Goal: Task Accomplishment & Management: Use online tool/utility

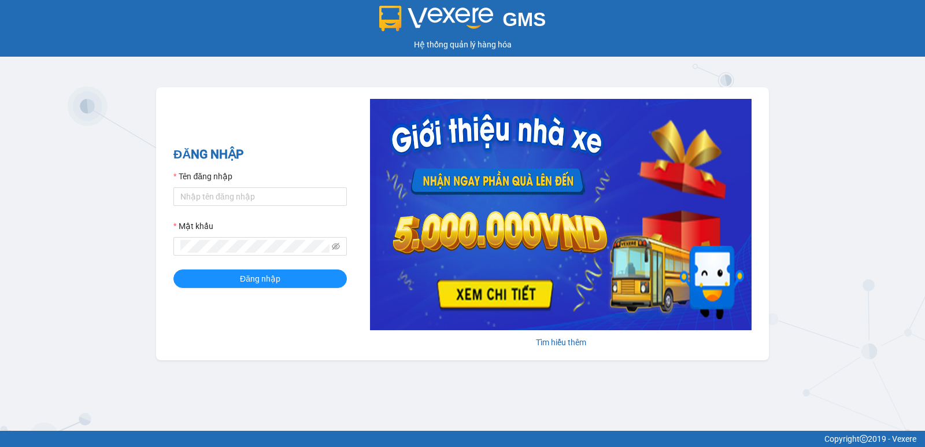
click at [846, 220] on div "GMS Hệ thống quản lý hàng hóa ĐĂNG NHẬP Tên đăng nhập Mật khẩu Đăng nhập Tìm hi…" at bounding box center [462, 215] width 925 height 431
click at [236, 195] on input "Tên đăng nhập" at bounding box center [259, 196] width 173 height 19
type input "thott_ktlc.saoviet"
click at [222, 249] on span at bounding box center [259, 246] width 173 height 19
click at [338, 243] on icon "eye-invisible" at bounding box center [336, 246] width 8 height 8
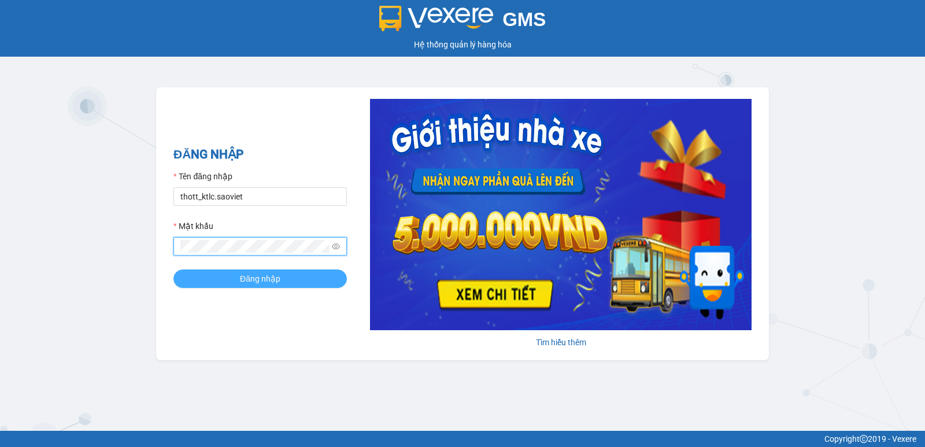
click at [269, 279] on span "Đăng nhập" at bounding box center [260, 278] width 40 height 13
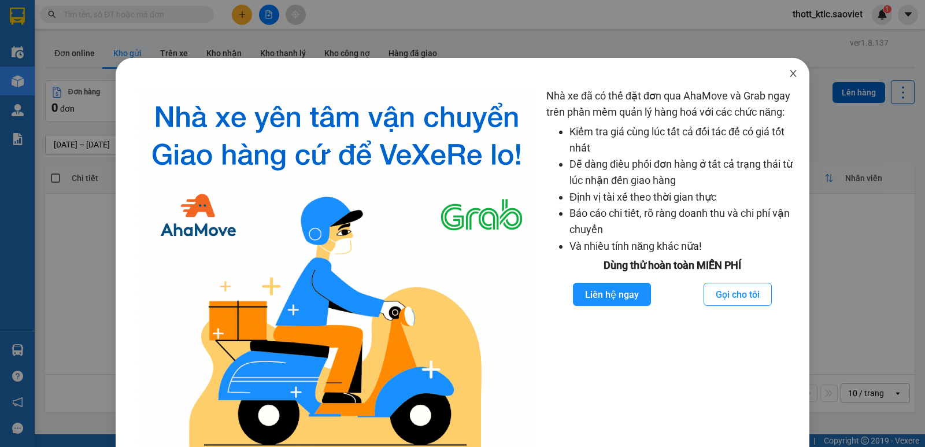
click at [790, 73] on icon "close" at bounding box center [793, 73] width 6 height 7
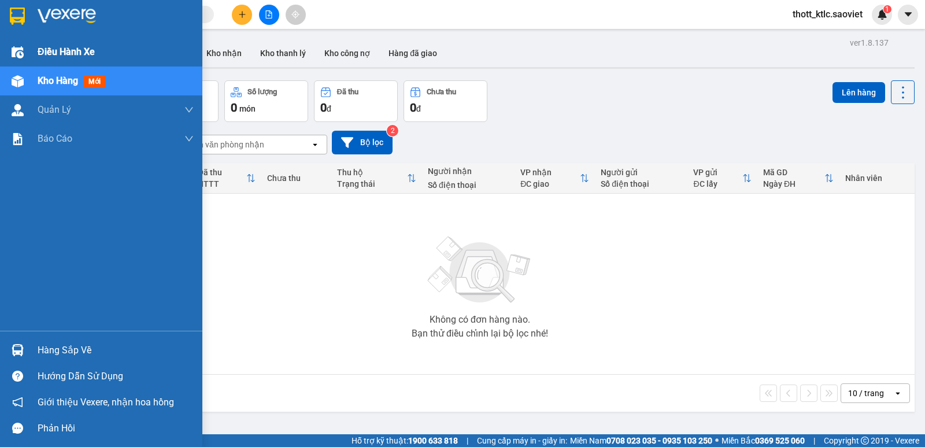
click at [54, 50] on span "Điều hành xe" at bounding box center [66, 52] width 57 height 14
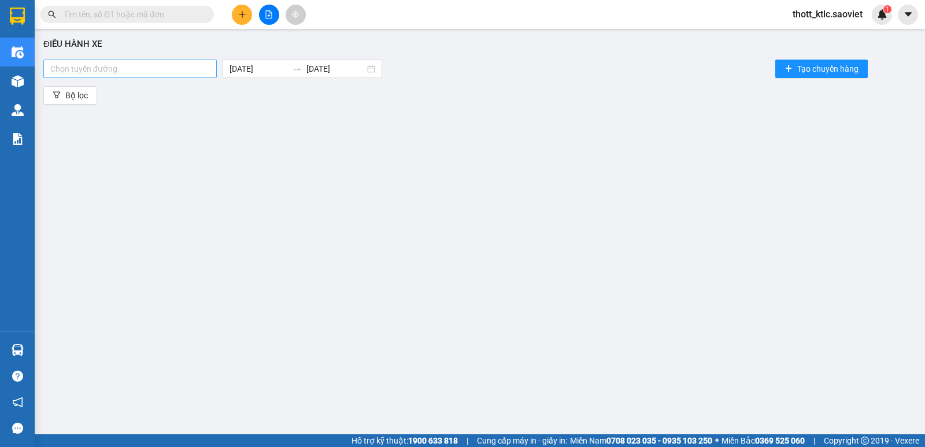
click at [168, 72] on div at bounding box center [130, 69] width 168 height 14
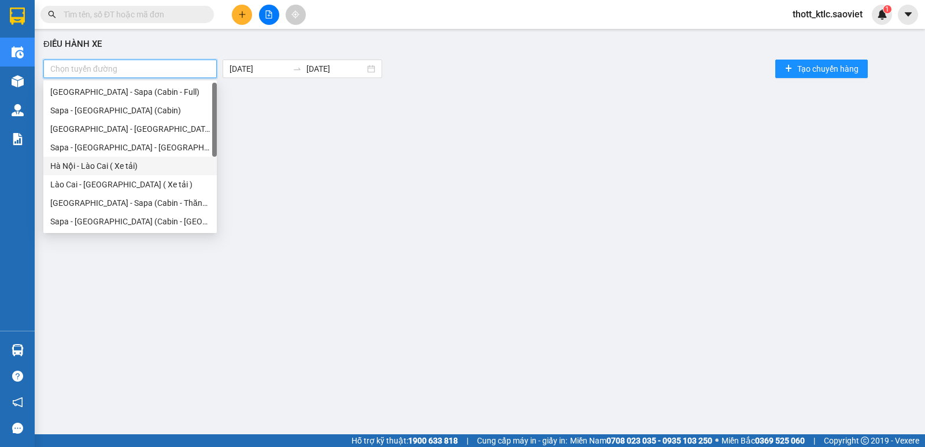
drag, startPoint x: 100, startPoint y: 167, endPoint x: 91, endPoint y: 187, distance: 22.8
click at [99, 167] on div "Hà Nội - Lào Cai ( Xe tải)" at bounding box center [130, 166] width 160 height 13
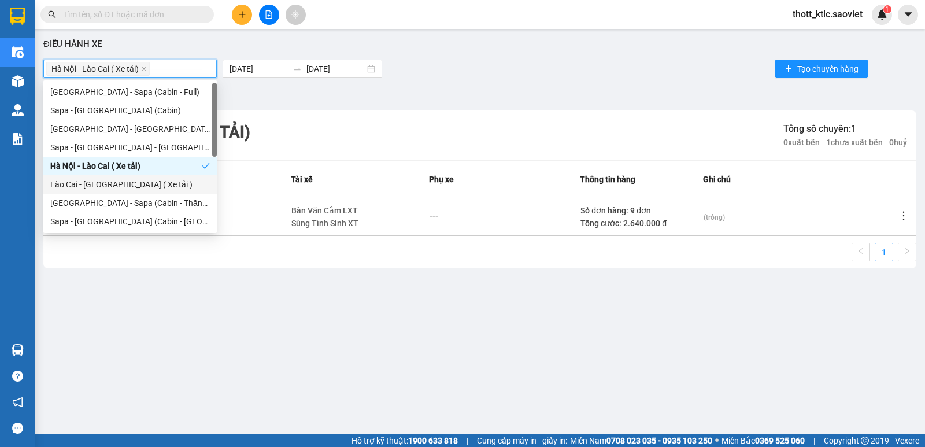
click at [91, 186] on div "Lào Cai - [GEOGRAPHIC_DATA] ( Xe tải )" at bounding box center [130, 184] width 160 height 13
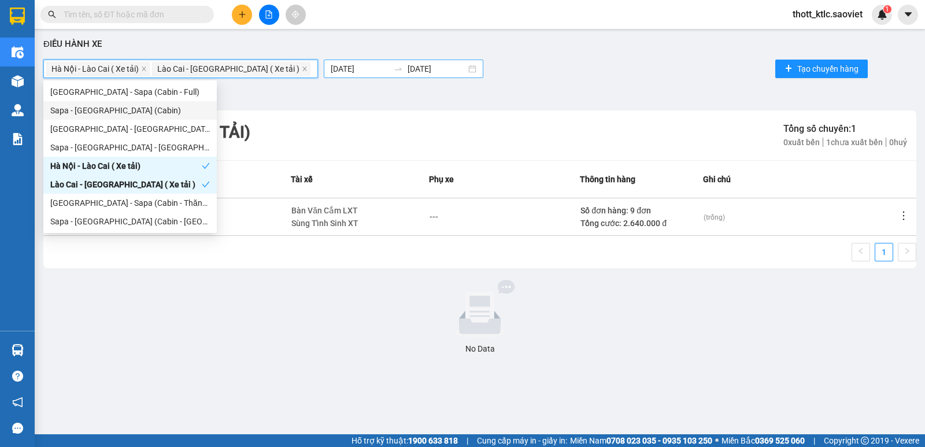
click at [306, 70] on body "Kết quả tìm kiếm ( 0 ) Bộ lọc No Data thott_ktlc.saoviet 1 Điều hành xe Kho hàn…" at bounding box center [462, 223] width 925 height 447
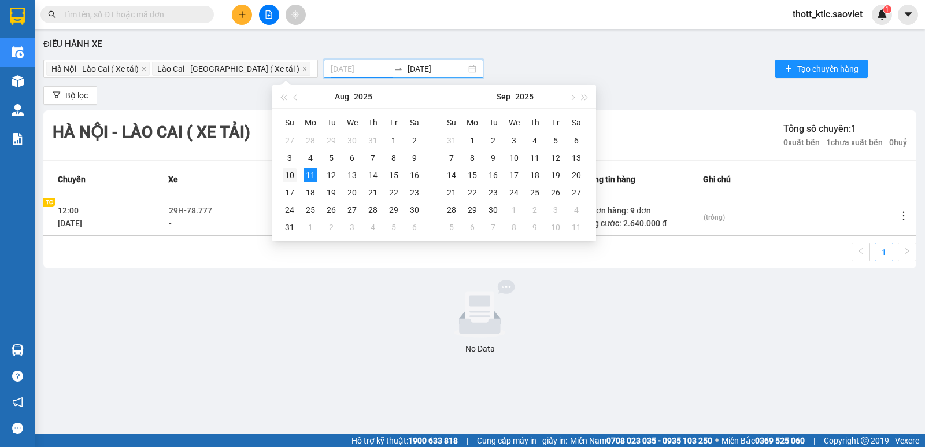
type input "[DATE]"
click at [289, 178] on div "10" at bounding box center [290, 175] width 14 height 14
type input "[DATE]"
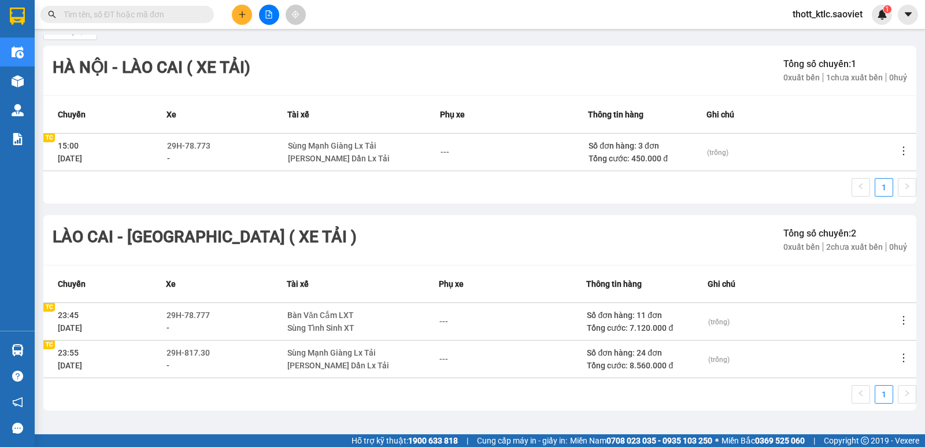
scroll to position [66, 0]
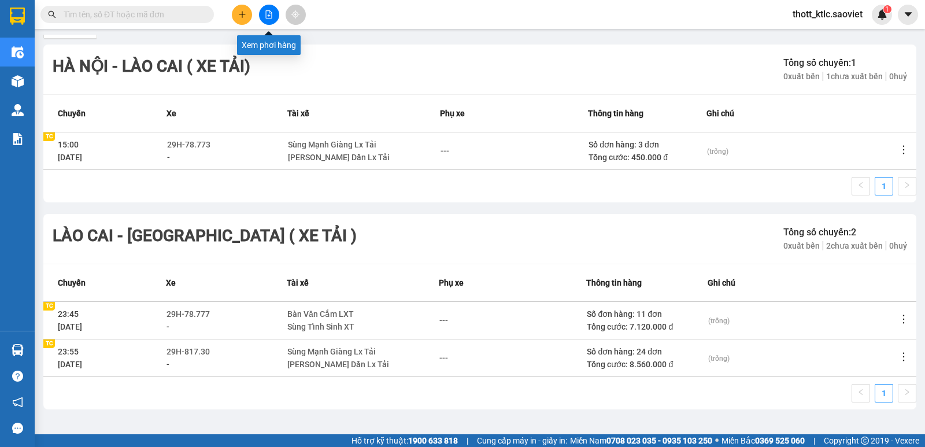
click at [264, 18] on button at bounding box center [269, 15] width 20 height 20
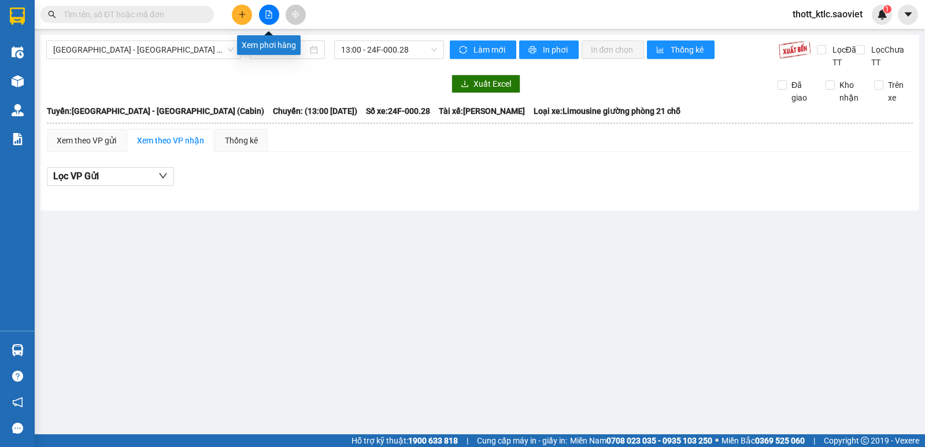
click at [269, 15] on icon "file-add" at bounding box center [269, 14] width 8 height 8
click at [128, 54] on span "[GEOGRAPHIC_DATA] - [GEOGRAPHIC_DATA] (Cabin)" at bounding box center [143, 49] width 180 height 17
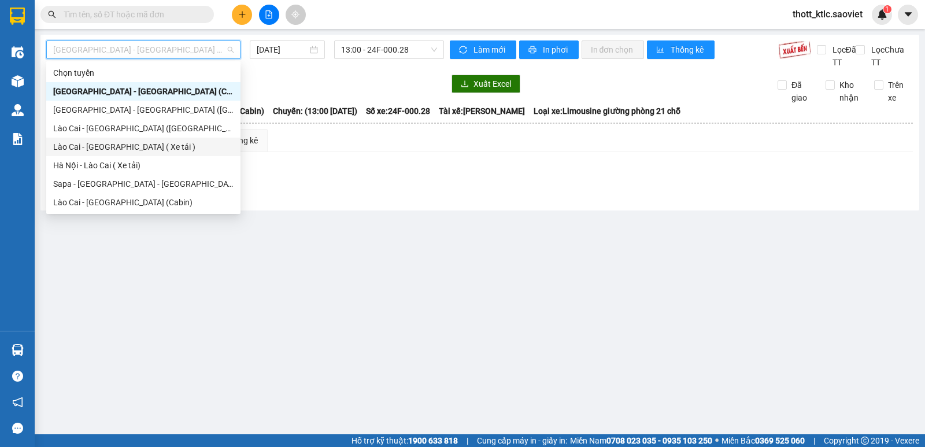
scroll to position [93, 0]
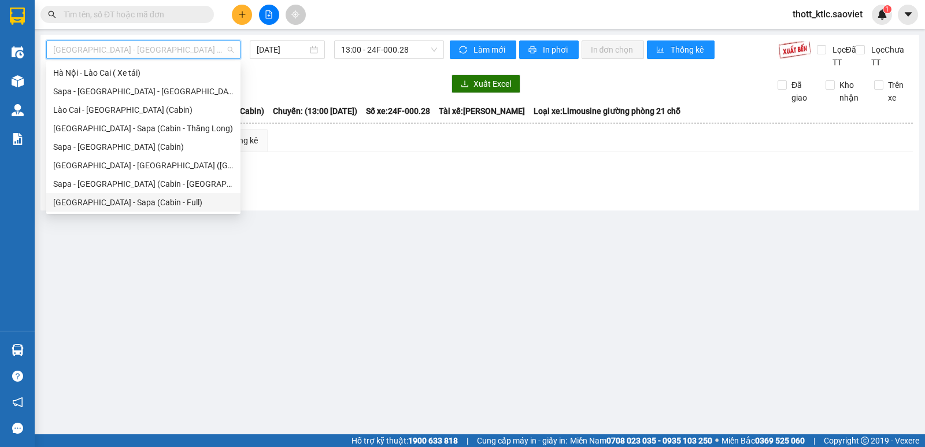
click at [103, 204] on div "[GEOGRAPHIC_DATA] - Sapa (Cabin - Full)" at bounding box center [143, 202] width 180 height 13
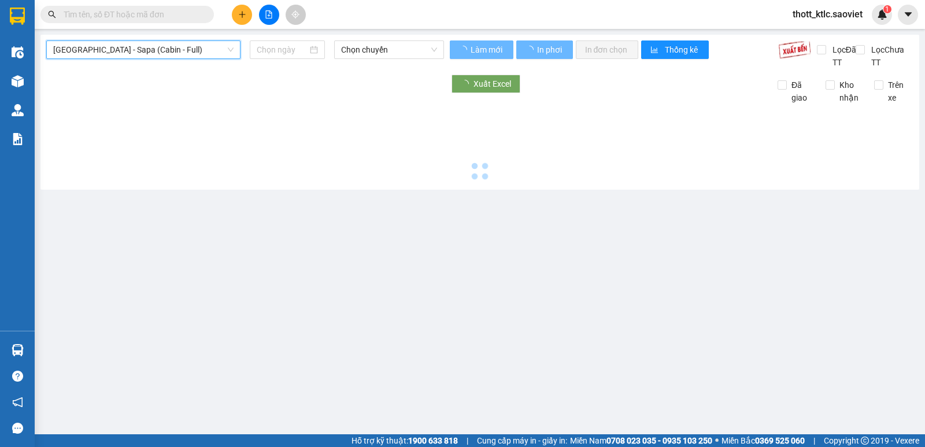
type input "[DATE]"
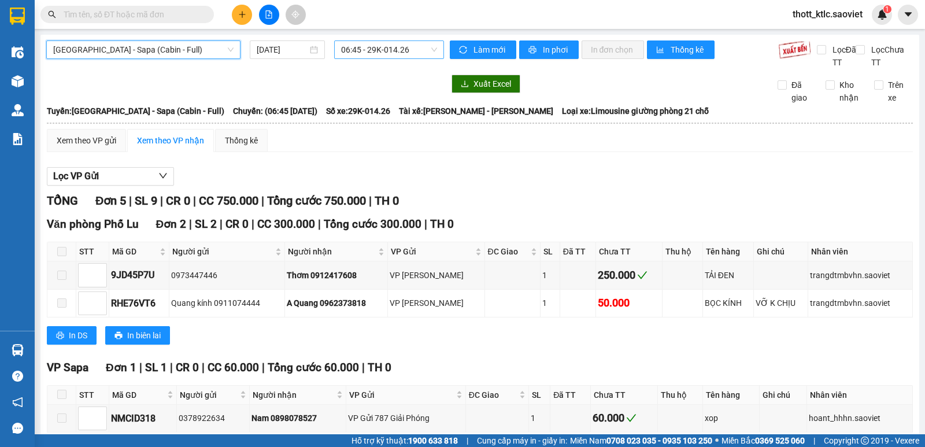
click at [381, 52] on span "06:45 - 29K-014.26" at bounding box center [388, 49] width 95 height 17
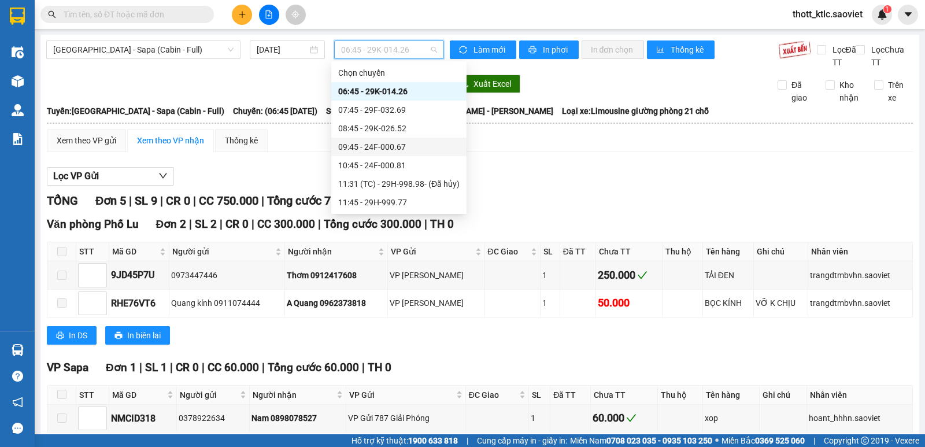
scroll to position [58, 0]
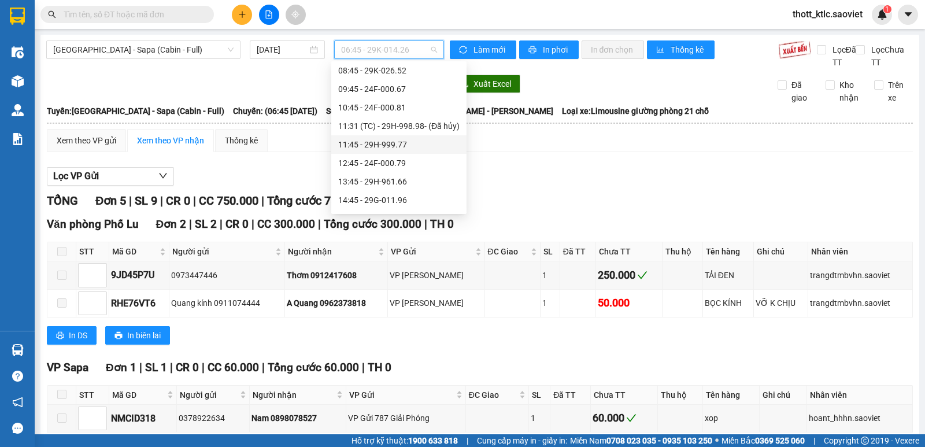
click at [390, 143] on div "11:45 - 29H-999.77" at bounding box center [398, 144] width 121 height 13
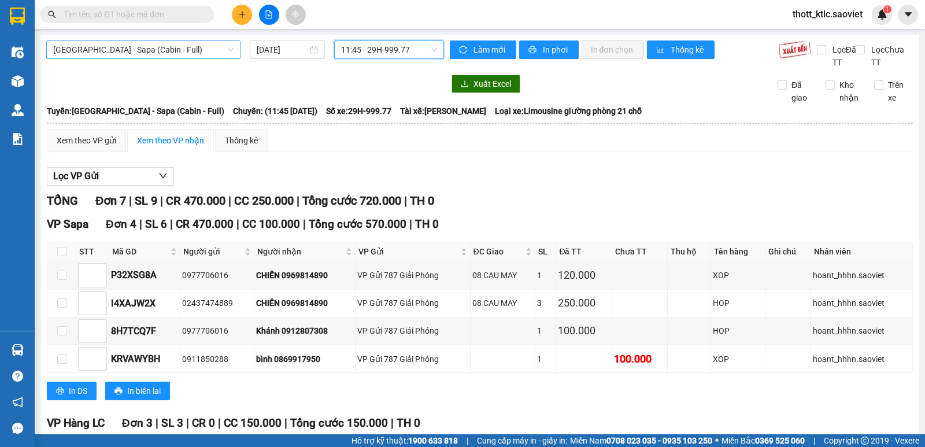
click at [113, 54] on span "[GEOGRAPHIC_DATA] - Sapa (Cabin - Full)" at bounding box center [143, 49] width 180 height 17
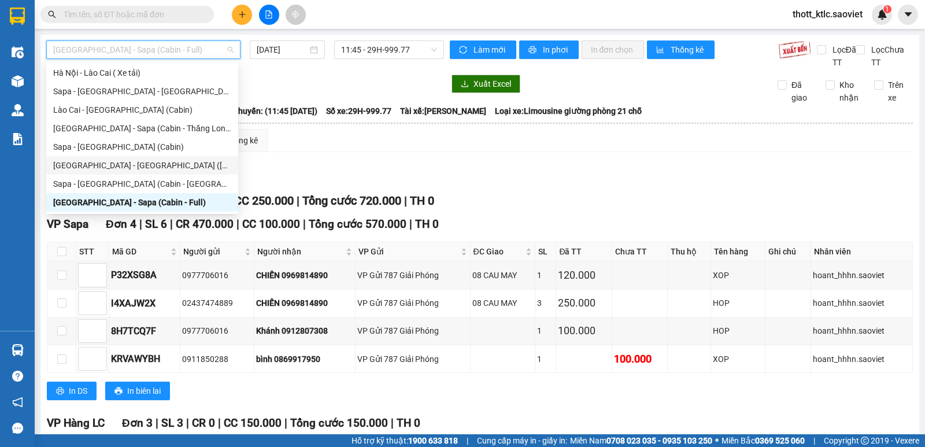
click at [130, 166] on div "[GEOGRAPHIC_DATA] - [GEOGRAPHIC_DATA] ([GEOGRAPHIC_DATA])" at bounding box center [142, 165] width 178 height 13
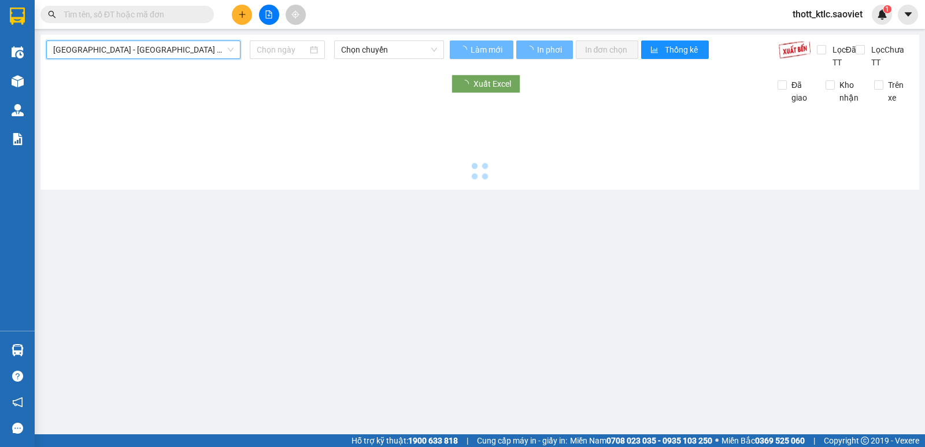
type input "[DATE]"
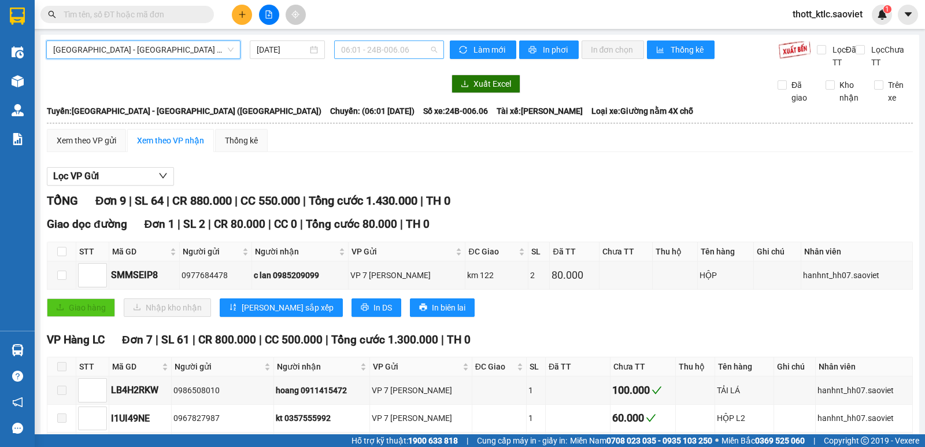
click at [403, 51] on span "06:01 - 24B-006.06" at bounding box center [388, 49] width 95 height 17
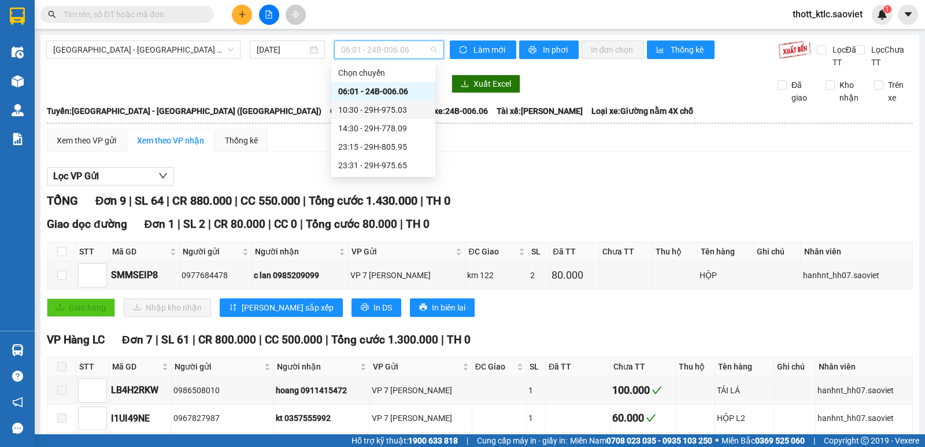
click at [376, 109] on div "10:30 - 29H-975.03" at bounding box center [383, 110] width 90 height 13
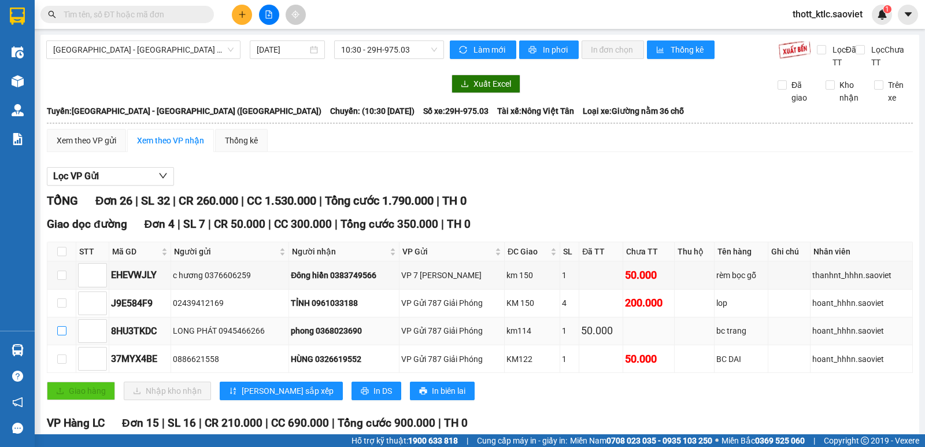
click at [62, 331] on input "checkbox" at bounding box center [61, 330] width 9 height 9
checkbox input "true"
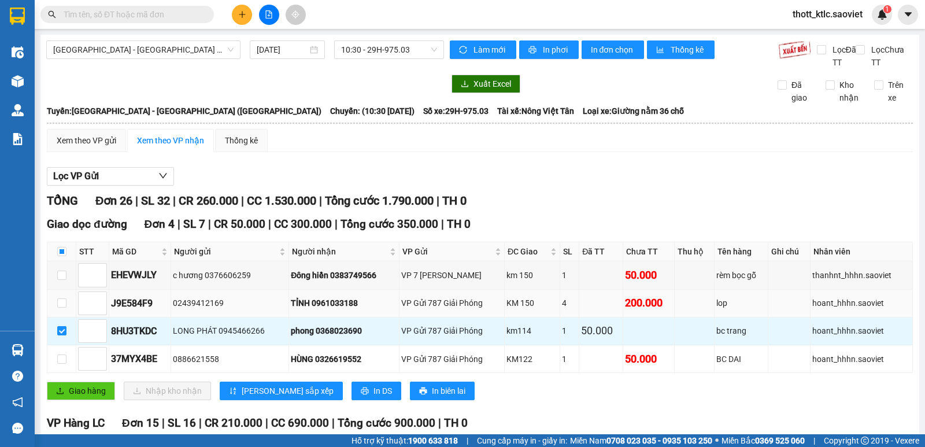
click at [68, 299] on td at bounding box center [61, 304] width 29 height 28
click at [61, 304] on input "checkbox" at bounding box center [61, 302] width 9 height 9
checkbox input "true"
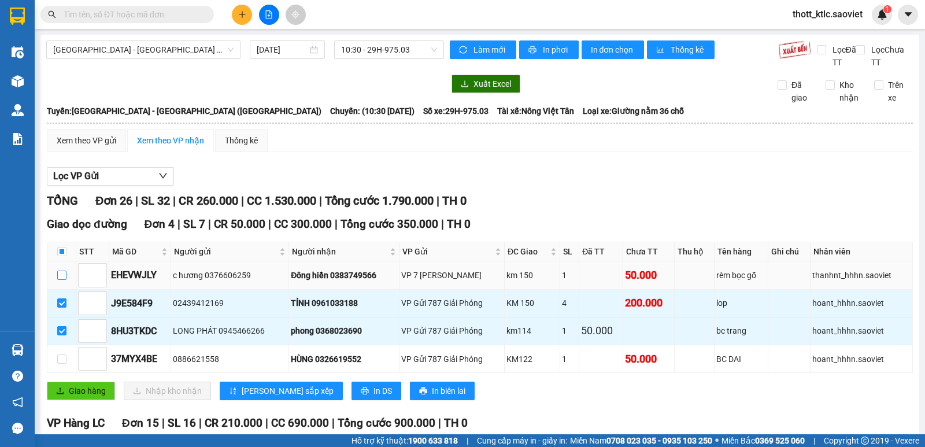
click at [61, 275] on input "checkbox" at bounding box center [61, 275] width 9 height 9
checkbox input "true"
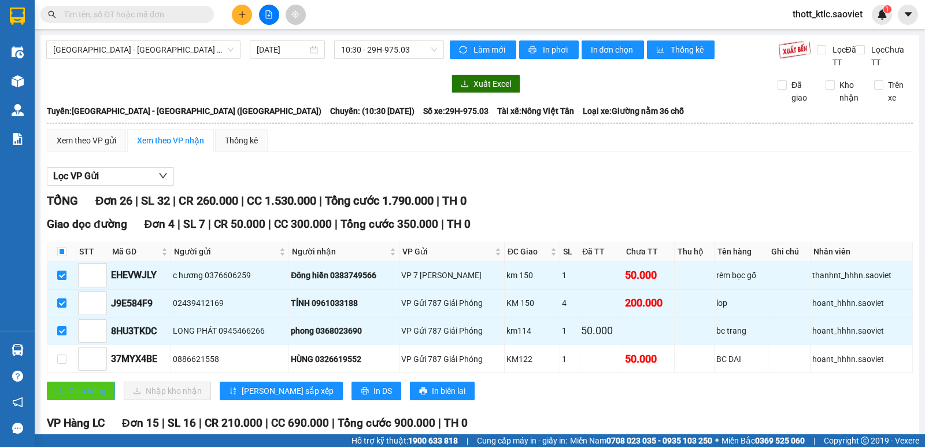
click at [67, 391] on button "Giao hàng" at bounding box center [81, 391] width 68 height 19
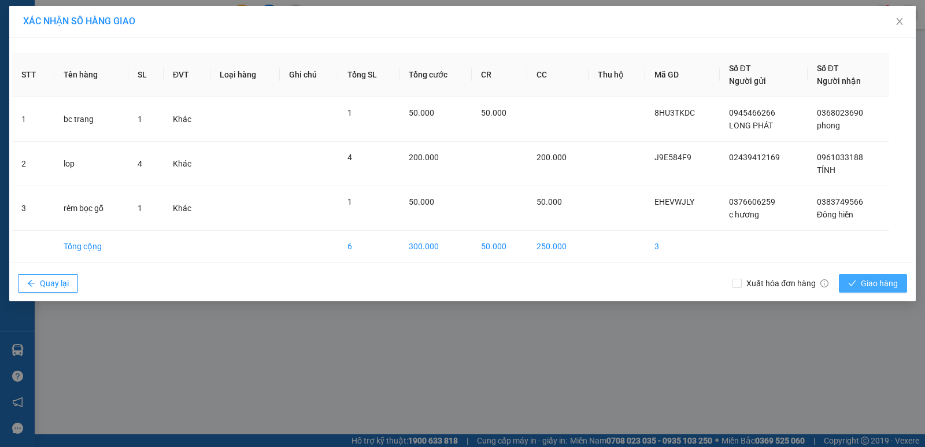
click at [881, 279] on span "Giao hàng" at bounding box center [879, 283] width 37 height 13
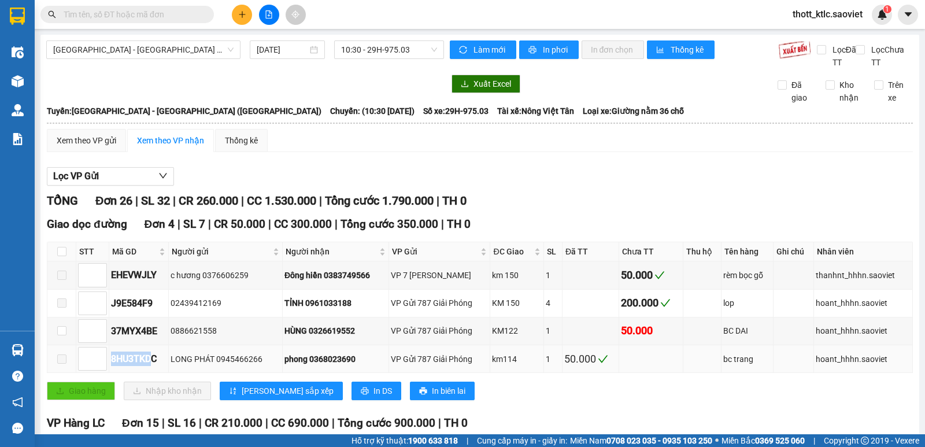
drag, startPoint x: 112, startPoint y: 358, endPoint x: 154, endPoint y: 358, distance: 42.2
click at [154, 358] on div "8HU3TKDC" at bounding box center [139, 359] width 56 height 14
drag, startPoint x: 113, startPoint y: 330, endPoint x: 162, endPoint y: 329, distance: 48.6
click at [162, 329] on div "37MYX4BE" at bounding box center [139, 331] width 56 height 14
copy div "37MYX4BE"
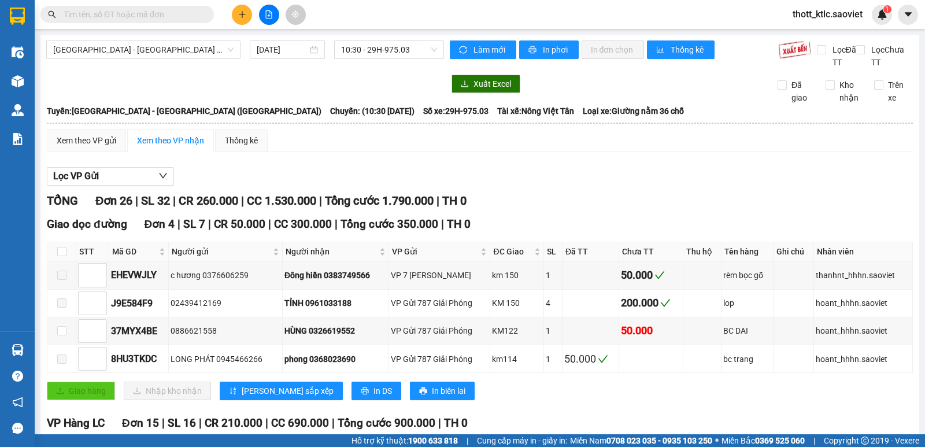
click at [132, 13] on input "text" at bounding box center [132, 14] width 136 height 13
paste input "37MYX4BE"
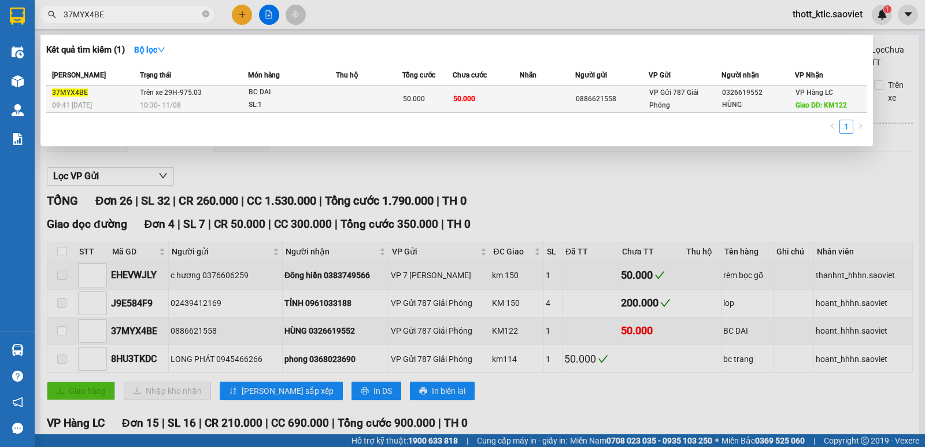
type input "37MYX4BE"
click at [386, 96] on td at bounding box center [369, 99] width 67 height 27
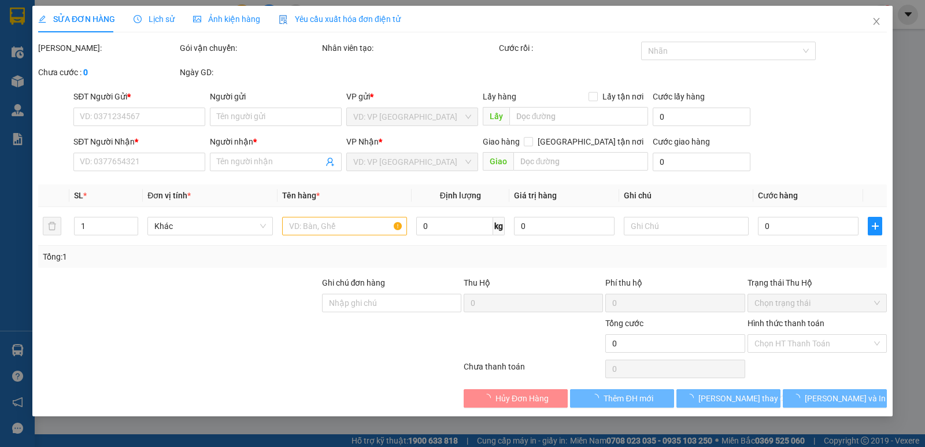
type input "0886621558"
type input "0326619552"
type input "HÙNG"
type input "KM122"
type input "50.000"
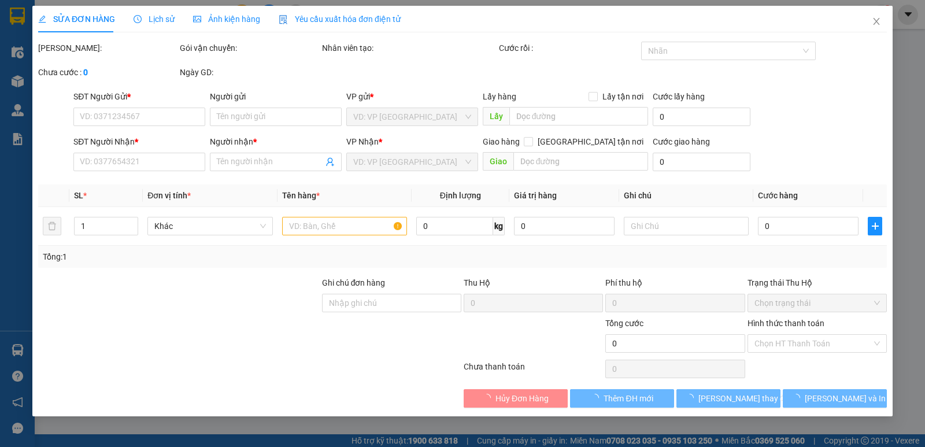
type input "50.000"
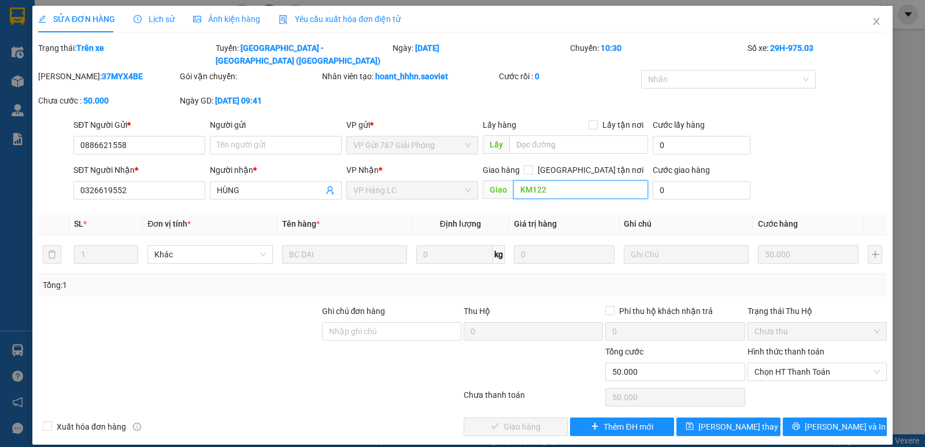
click at [553, 180] on input "KM122" at bounding box center [580, 189] width 135 height 19
click at [576, 180] on input "KM122" at bounding box center [580, 189] width 135 height 19
type input "KM122 NHỜ BH GỬI QUAY ĐẦU"
click at [734, 420] on span "[PERSON_NAME] thay đổi" at bounding box center [745, 426] width 93 height 13
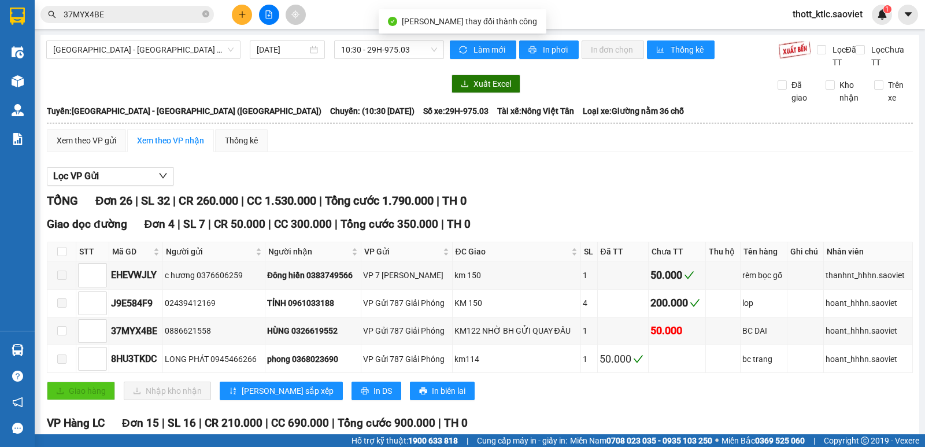
click at [127, 10] on input "37MYX4BE" at bounding box center [132, 14] width 136 height 13
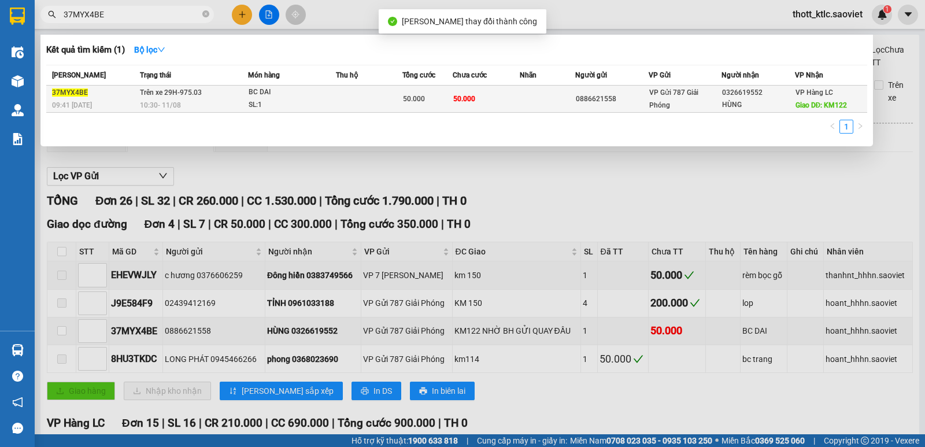
click at [194, 100] on div "10:30 [DATE]" at bounding box center [194, 105] width 108 height 13
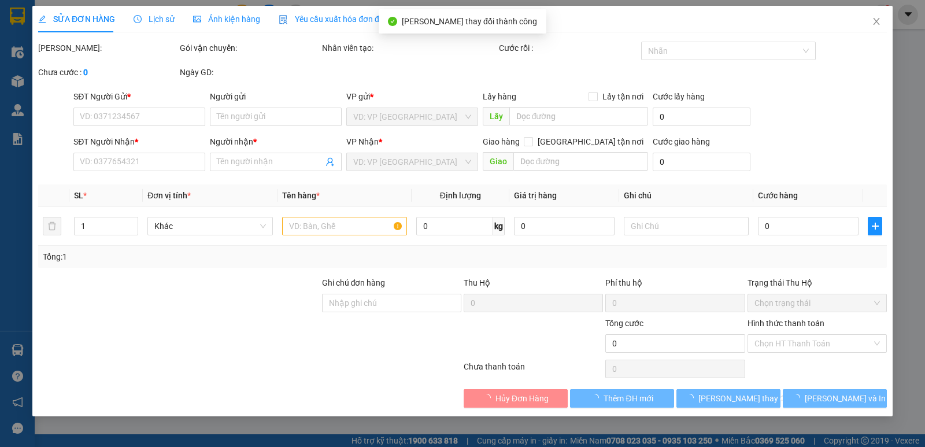
type input "0886621558"
type input "0326619552"
type input "HÙNG"
type input "KM122 NHỜ BH GỬI QUAY ĐẦU"
type input "50.000"
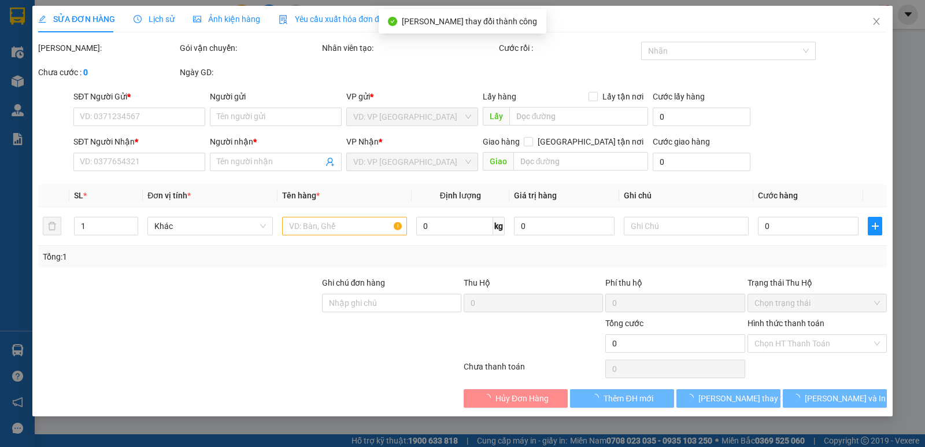
type input "50.000"
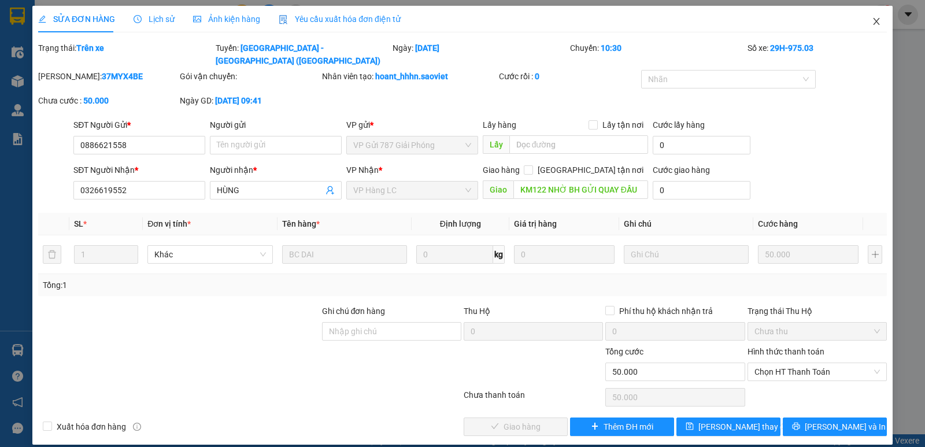
click at [878, 21] on icon "close" at bounding box center [876, 21] width 6 height 7
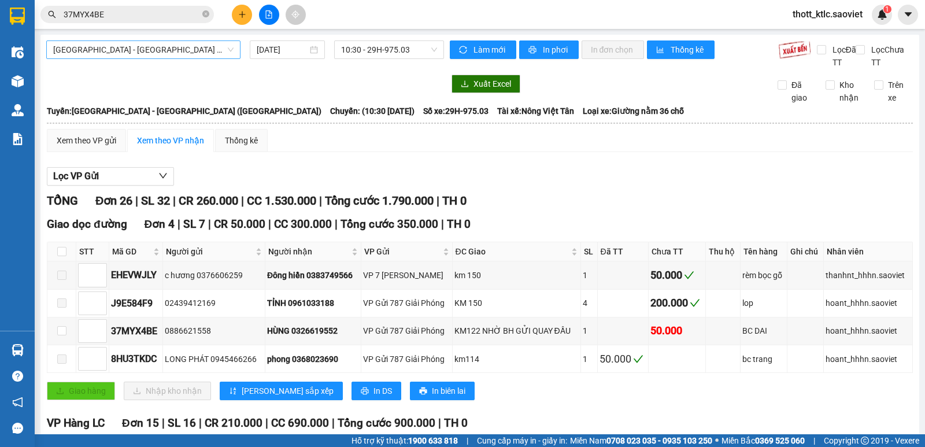
click at [177, 55] on span "[GEOGRAPHIC_DATA] - [GEOGRAPHIC_DATA] ([GEOGRAPHIC_DATA])" at bounding box center [143, 49] width 180 height 17
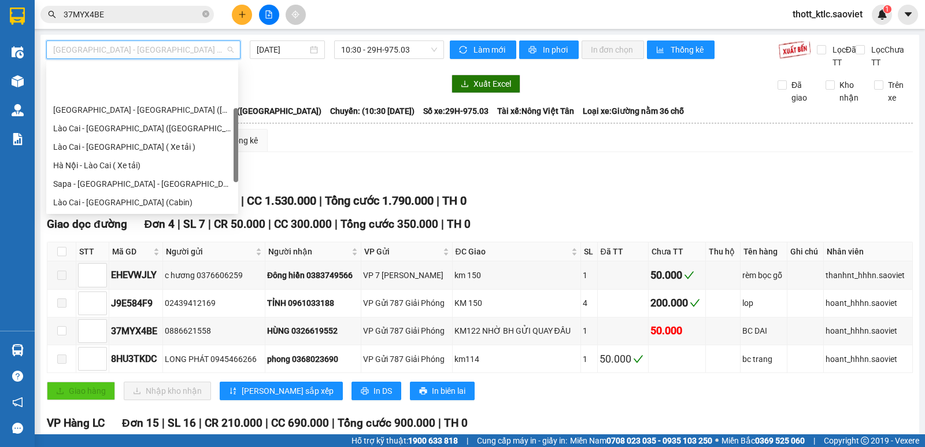
scroll to position [56, 0]
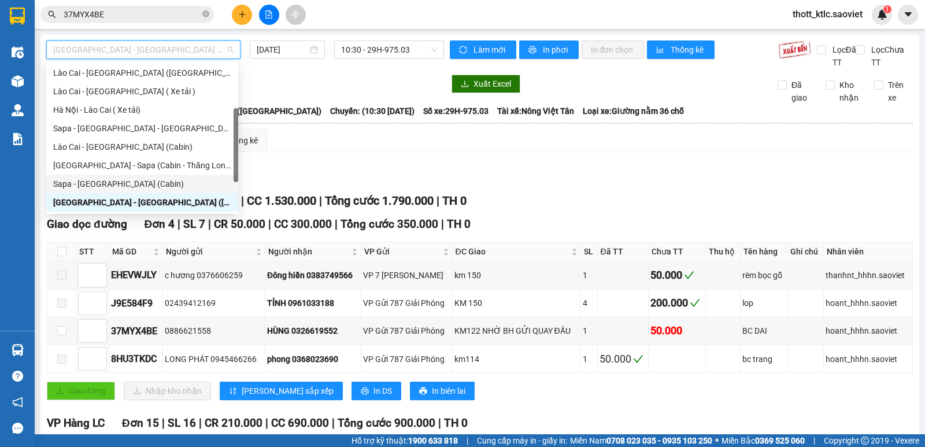
click at [99, 186] on div "Sapa - [GEOGRAPHIC_DATA] (Cabin)" at bounding box center [142, 184] width 178 height 13
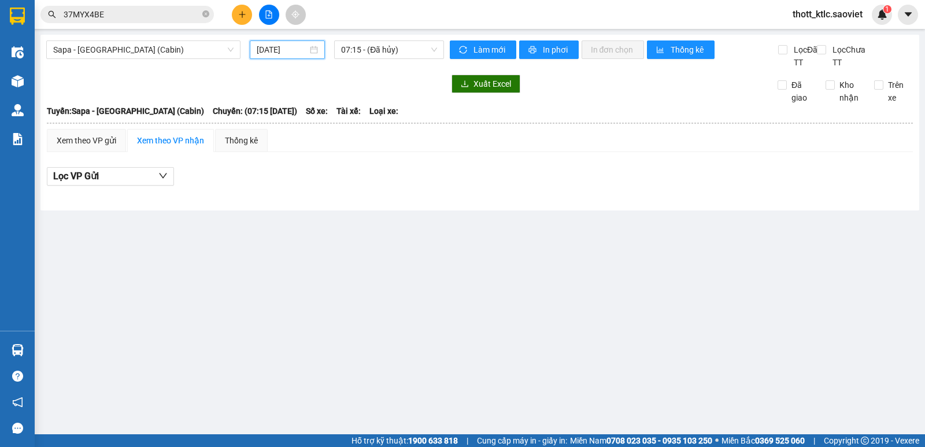
click at [278, 53] on input "[DATE]" at bounding box center [282, 49] width 51 height 13
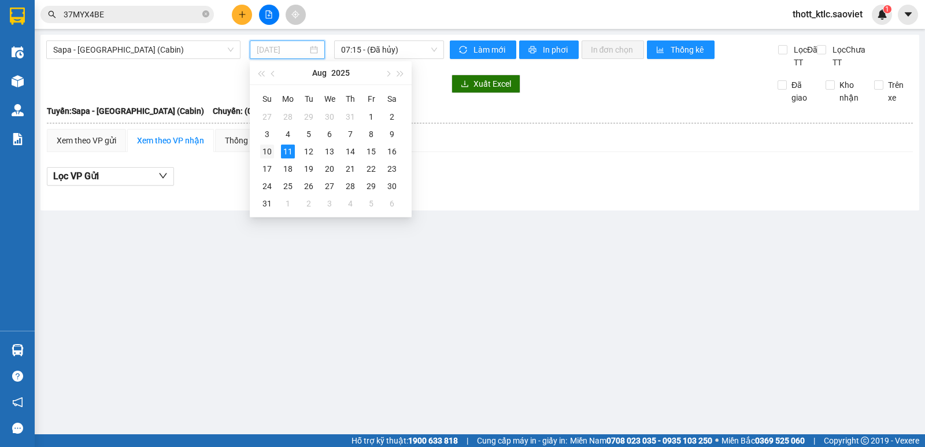
click at [266, 152] on div "10" at bounding box center [267, 152] width 14 height 14
type input "[DATE]"
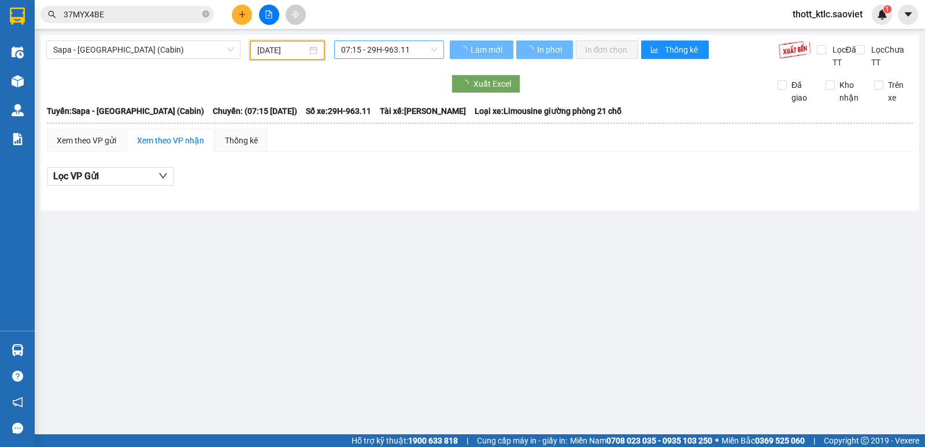
click at [386, 51] on span "07:15 - 29H-963.11" at bounding box center [388, 49] width 95 height 17
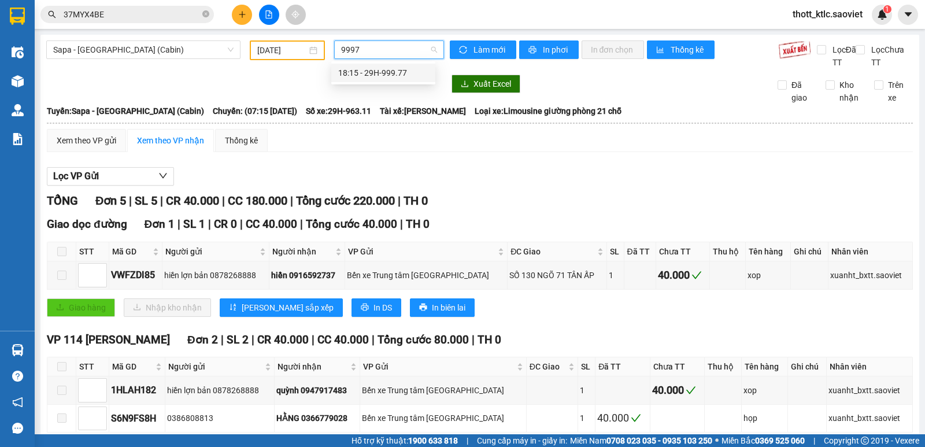
type input "99977"
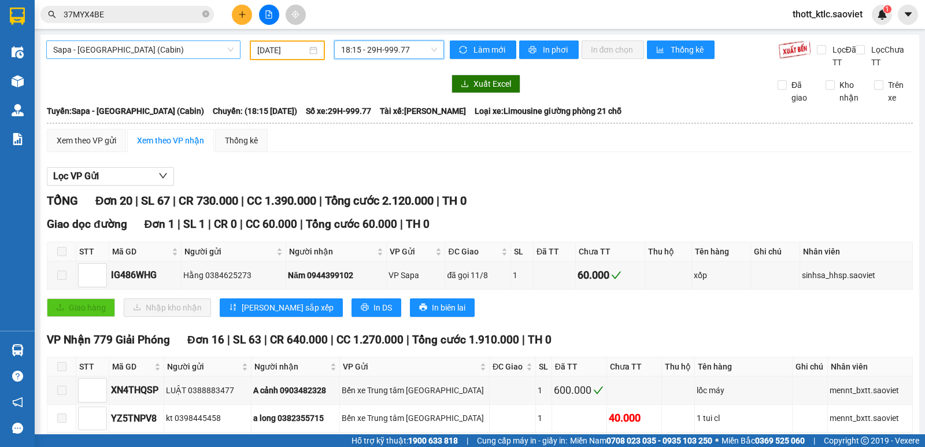
click at [168, 54] on span "Sapa - [GEOGRAPHIC_DATA] (Cabin)" at bounding box center [143, 49] width 180 height 17
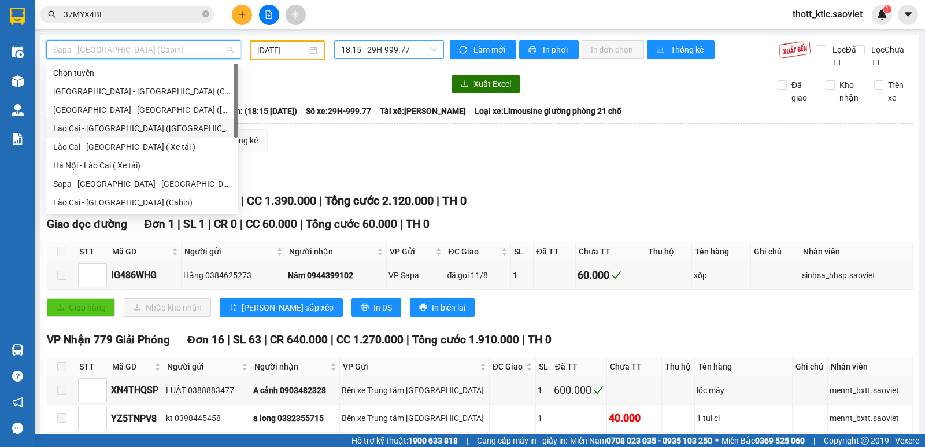
click at [101, 128] on div "Lào Cai - [GEOGRAPHIC_DATA] ([GEOGRAPHIC_DATA])" at bounding box center [142, 128] width 178 height 13
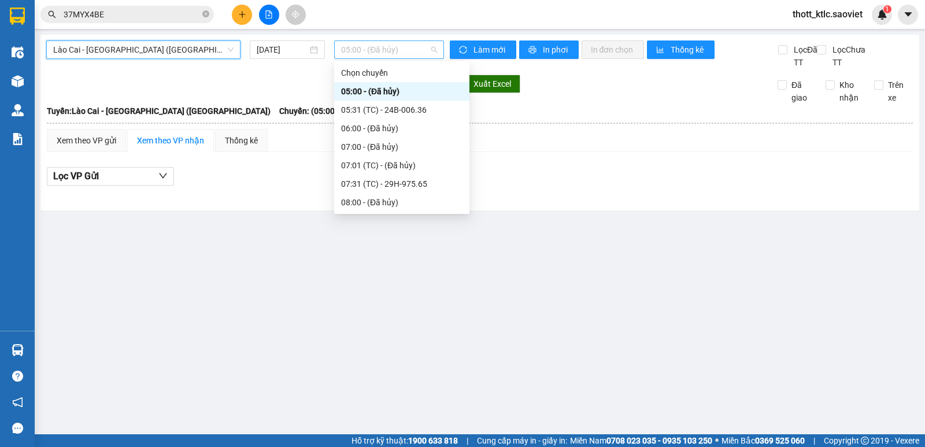
click at [374, 47] on span "05:00 - (Đã hủy)" at bounding box center [388, 49] width 95 height 17
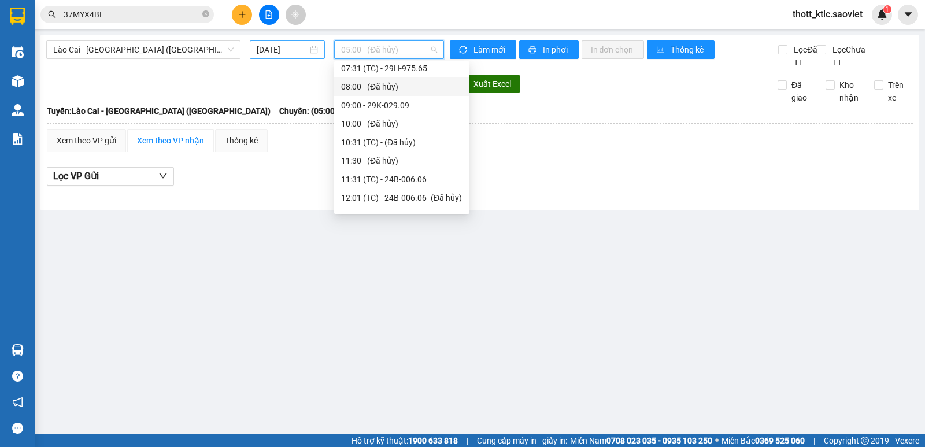
click at [280, 49] on input "[DATE]" at bounding box center [282, 49] width 51 height 13
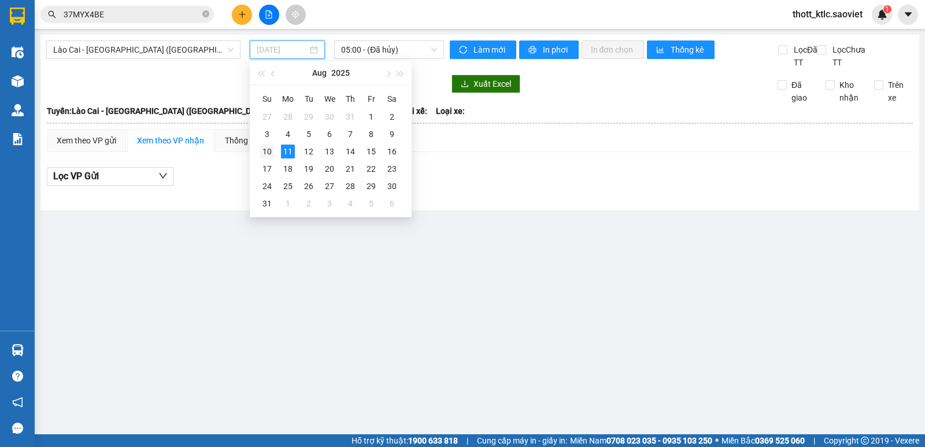
click at [265, 149] on div "10" at bounding box center [267, 152] width 14 height 14
type input "[DATE]"
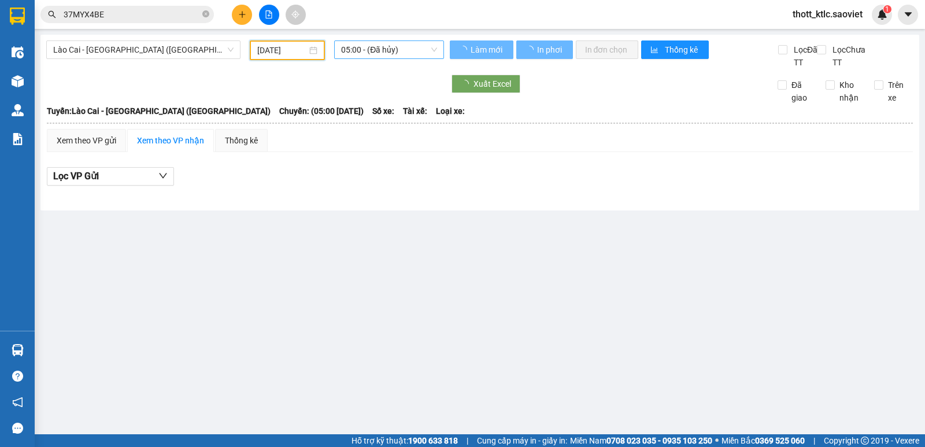
click at [387, 49] on span "05:00 - (Đã hủy)" at bounding box center [388, 49] width 95 height 17
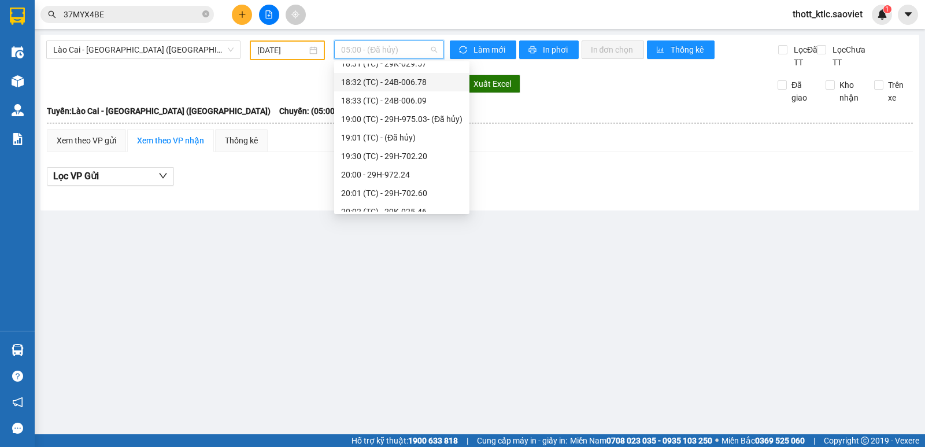
scroll to position [308, 0]
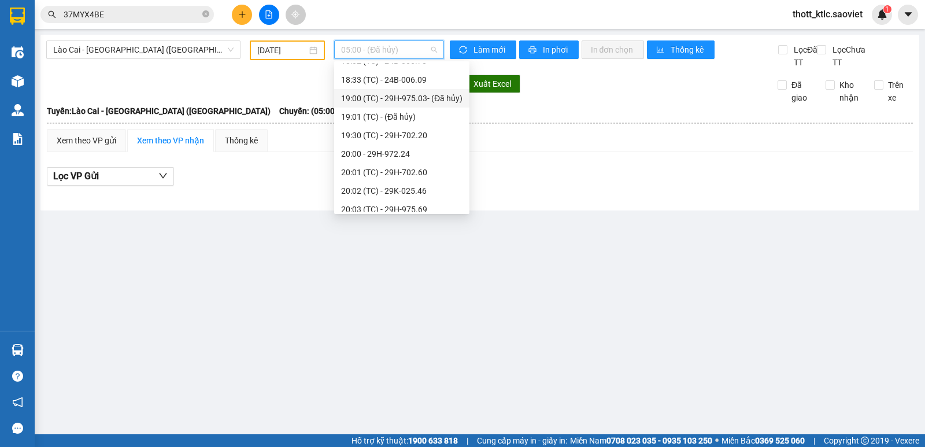
click at [399, 103] on div "19:00 (TC) - 29H-975.03 - (Đã hủy)" at bounding box center [401, 98] width 121 height 13
